Goal: Task Accomplishment & Management: Manage account settings

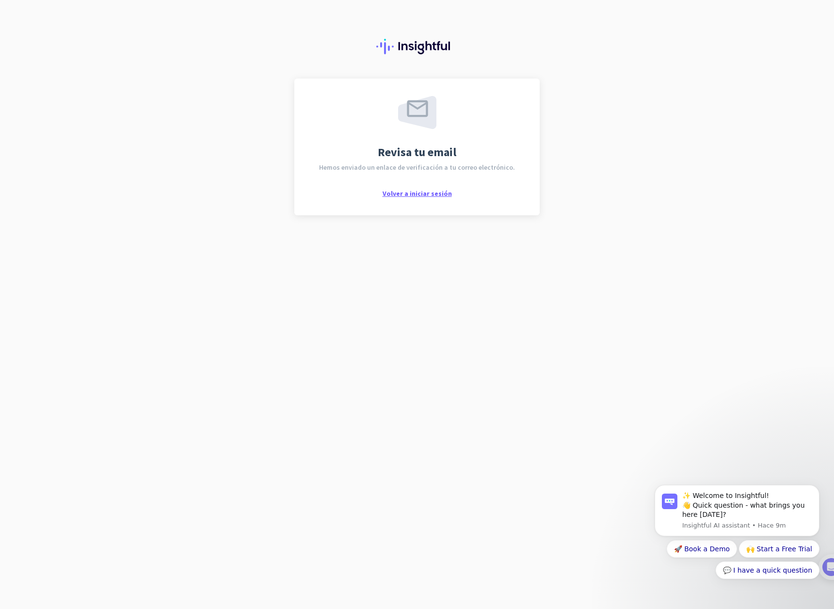
click at [413, 194] on span "Volver a iniciar sesión" at bounding box center [416, 193] width 69 height 9
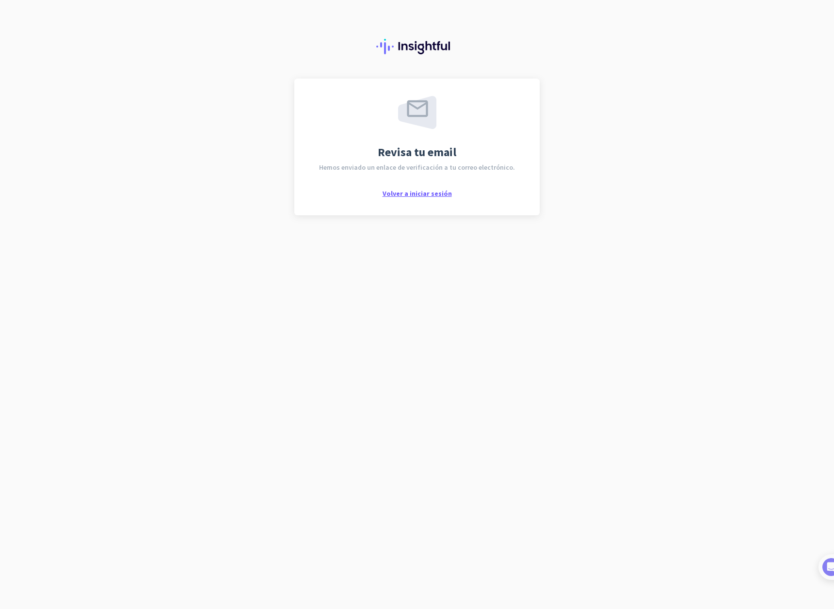
click at [421, 193] on span "Volver a iniciar sesión" at bounding box center [416, 193] width 69 height 9
